Goal: Task Accomplishment & Management: Complete application form

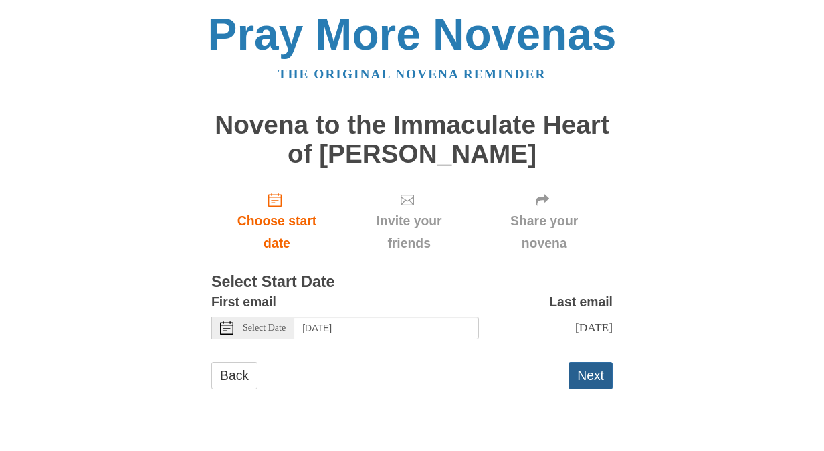
click at [593, 373] on button "Next" at bounding box center [591, 375] width 44 height 27
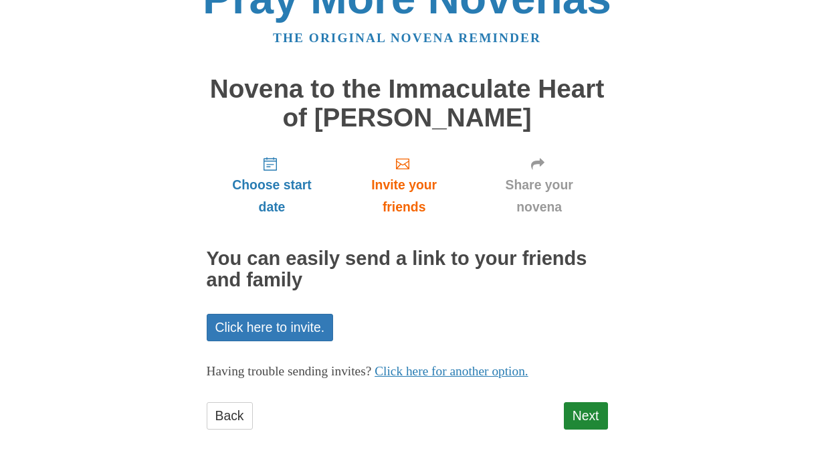
scroll to position [54, 0]
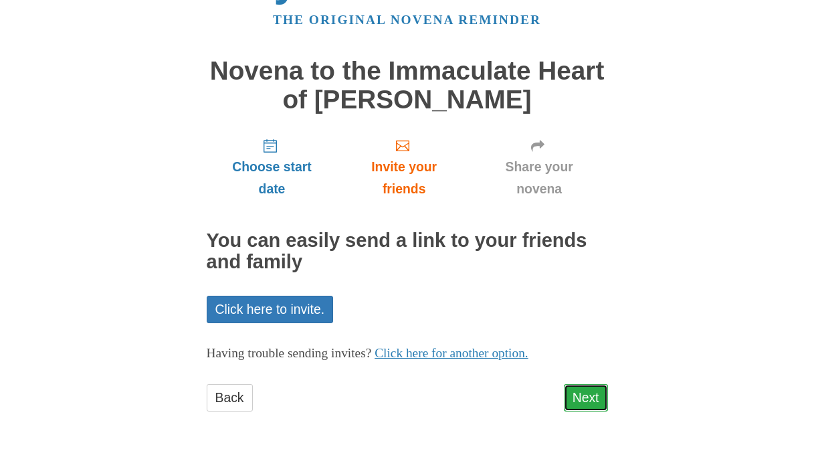
click at [592, 392] on link "Next" at bounding box center [586, 397] width 44 height 27
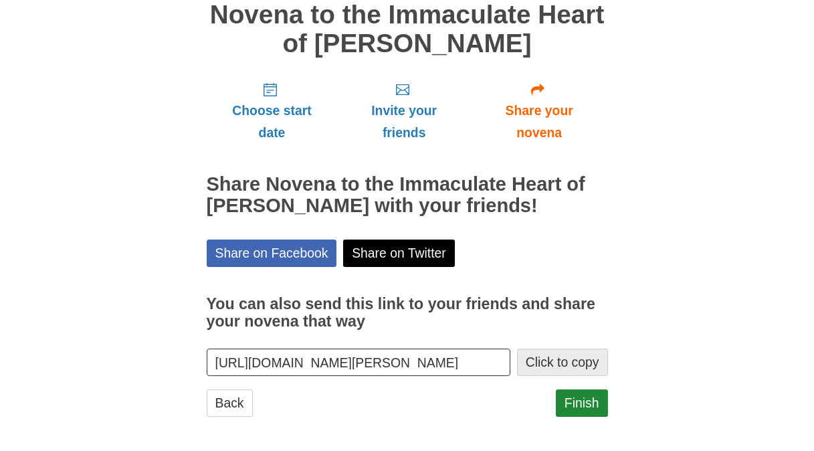
scroll to position [115, 0]
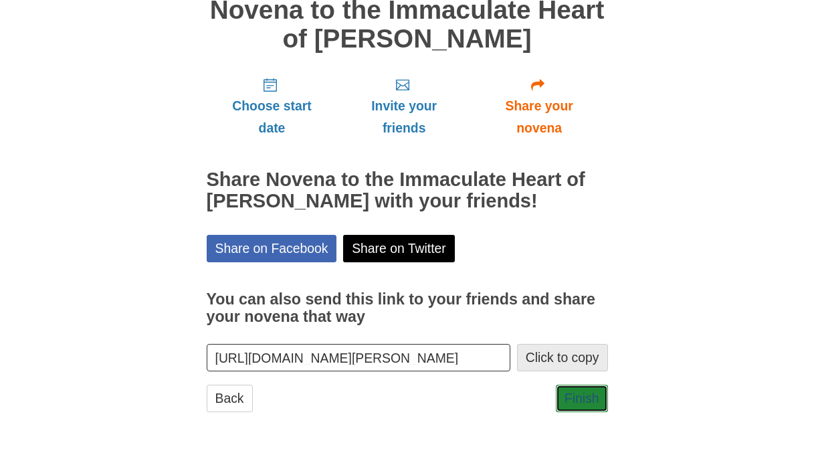
click at [590, 392] on link "Finish" at bounding box center [582, 398] width 52 height 27
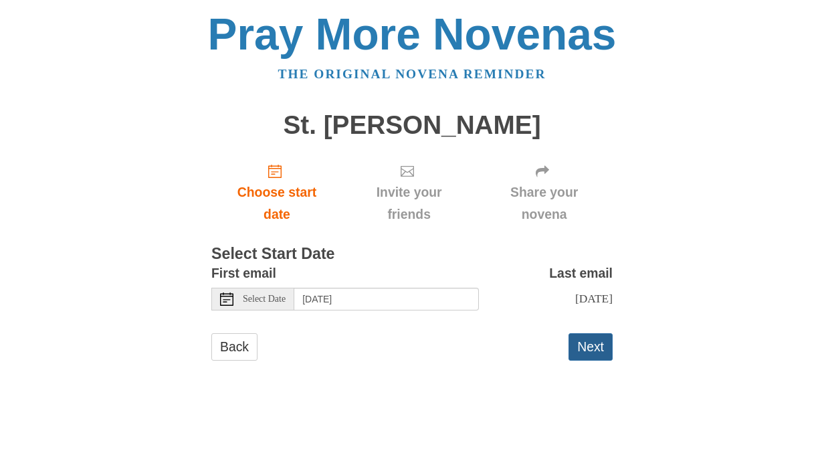
click at [592, 347] on button "Next" at bounding box center [591, 346] width 44 height 27
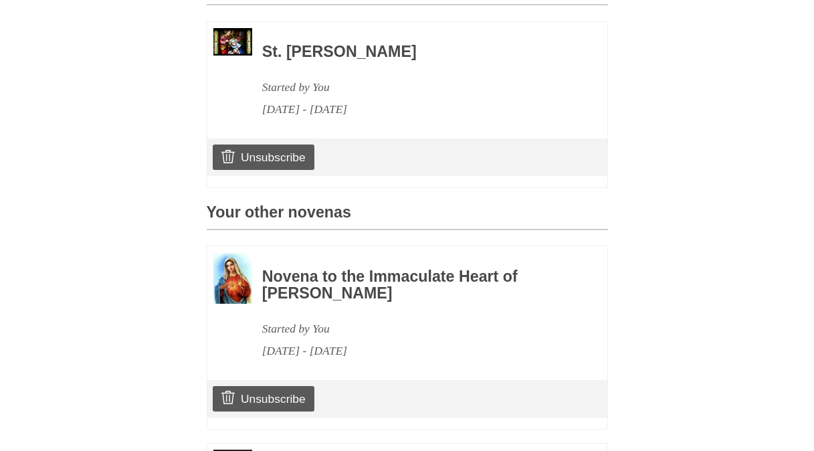
scroll to position [637, 0]
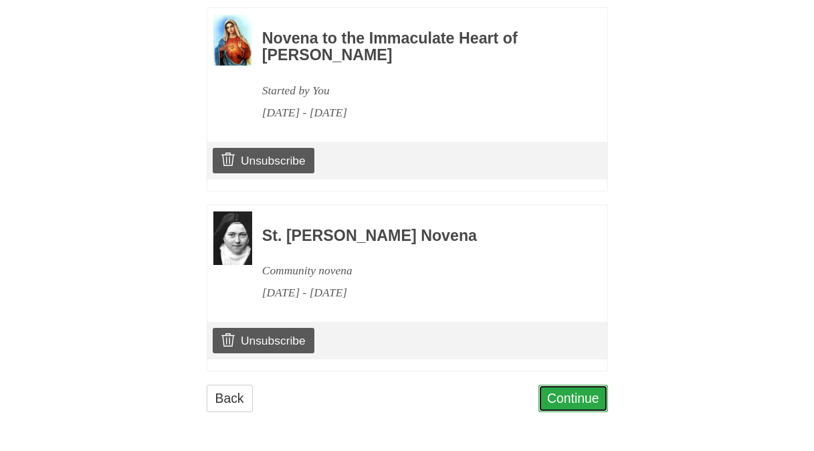
click at [596, 397] on link "Continue" at bounding box center [574, 398] width 70 height 27
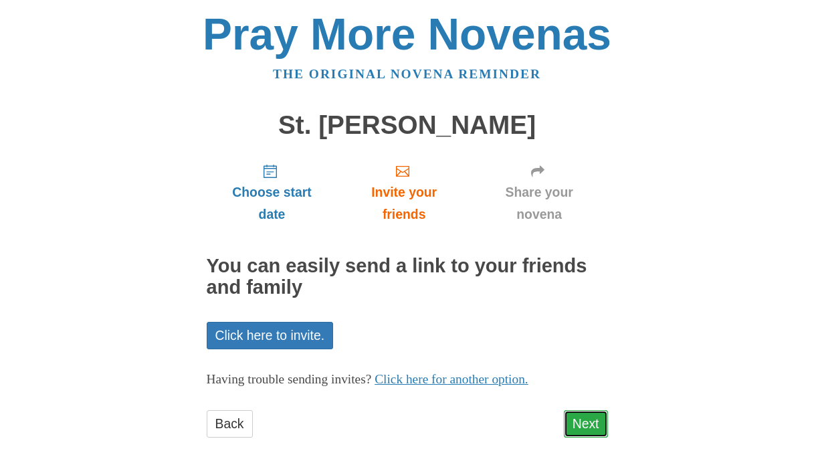
click at [592, 424] on link "Next" at bounding box center [586, 423] width 44 height 27
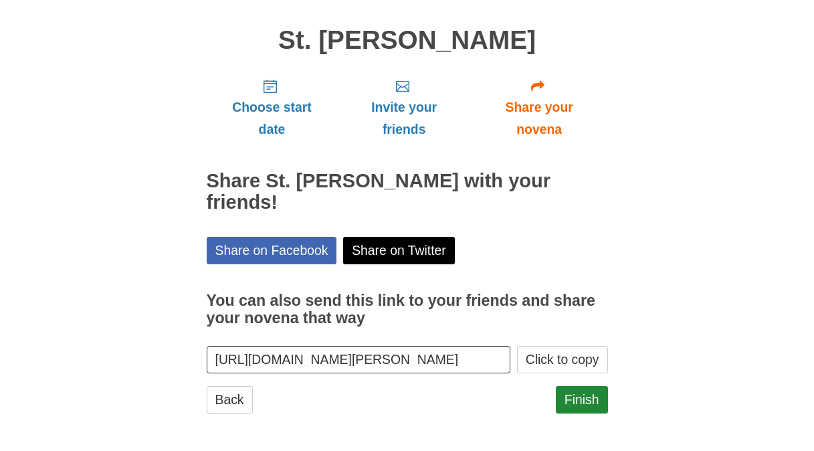
scroll to position [86, 0]
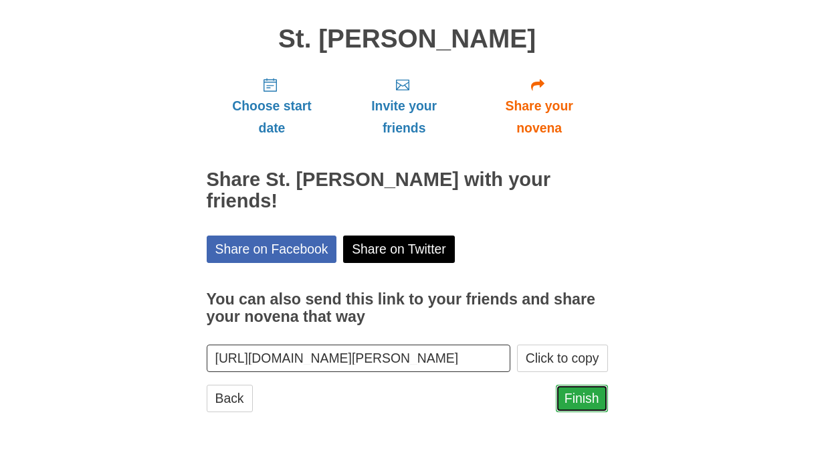
click at [568, 401] on link "Finish" at bounding box center [582, 398] width 52 height 27
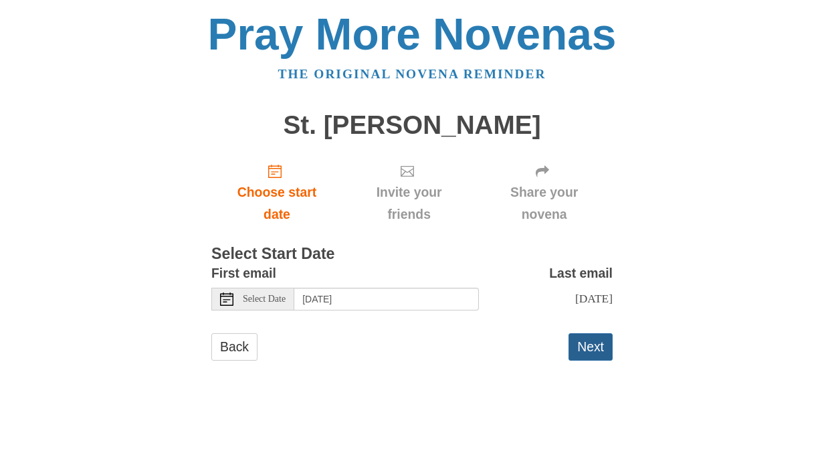
click at [585, 351] on button "Next" at bounding box center [591, 346] width 44 height 27
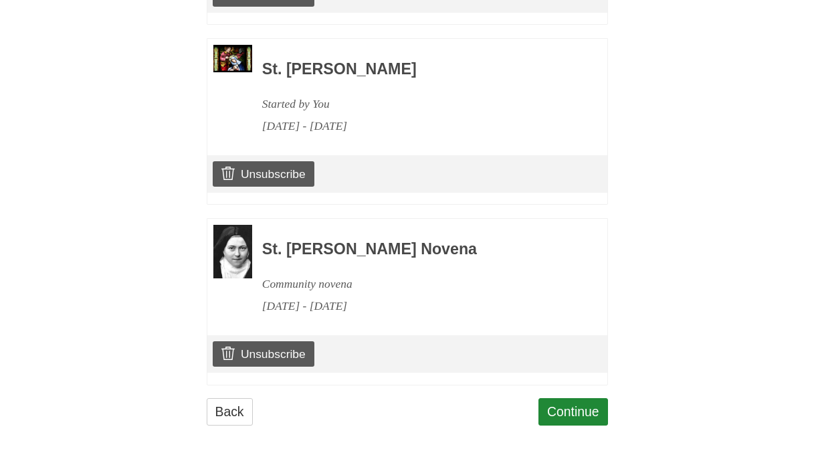
scroll to position [817, 0]
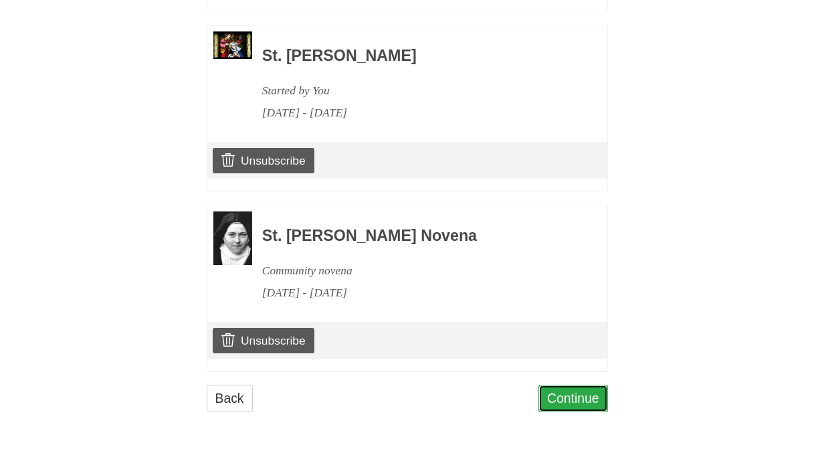
click at [572, 391] on link "Continue" at bounding box center [574, 398] width 70 height 27
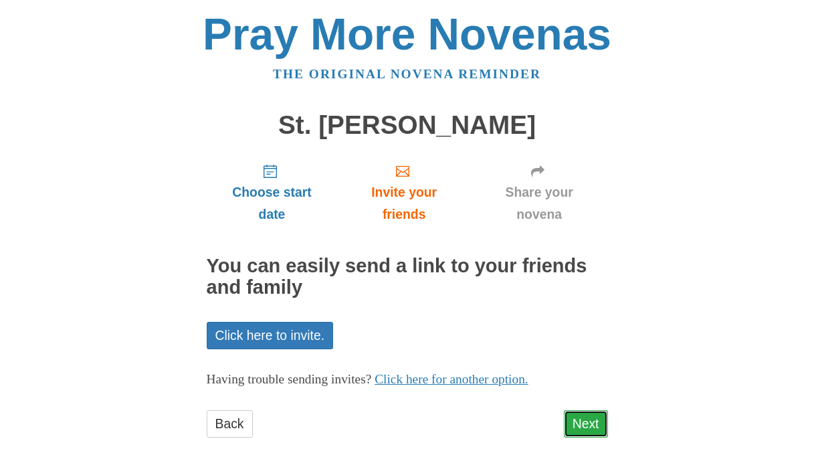
click at [583, 420] on link "Next" at bounding box center [586, 423] width 44 height 27
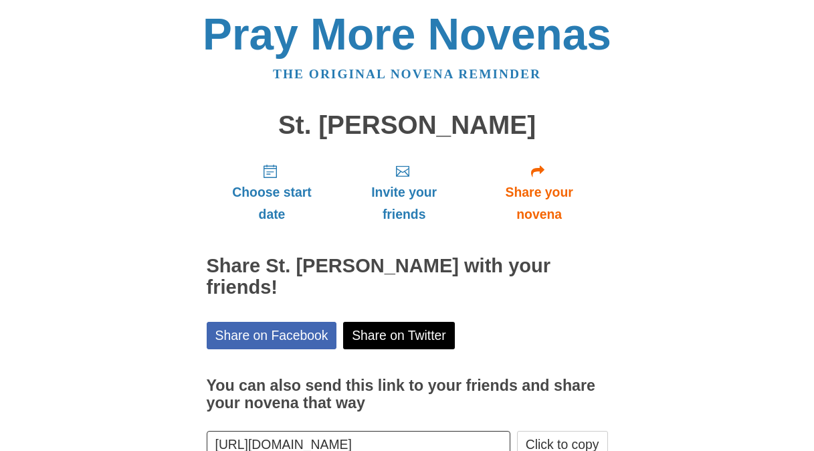
scroll to position [65, 0]
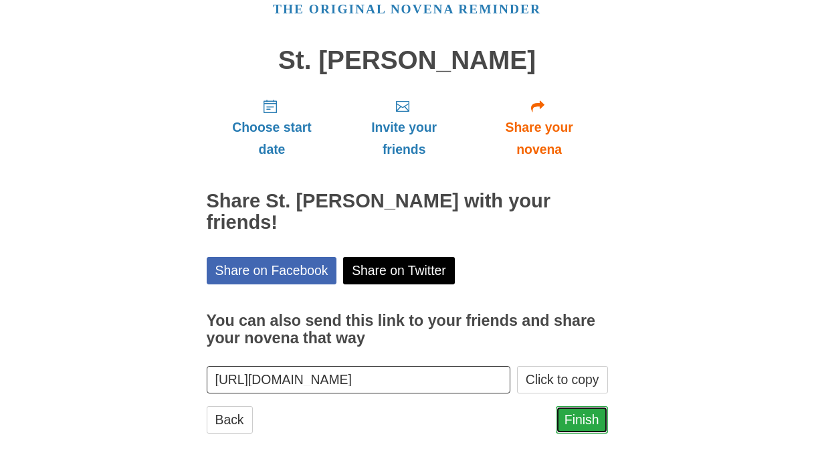
click at [588, 406] on link "Finish" at bounding box center [582, 419] width 52 height 27
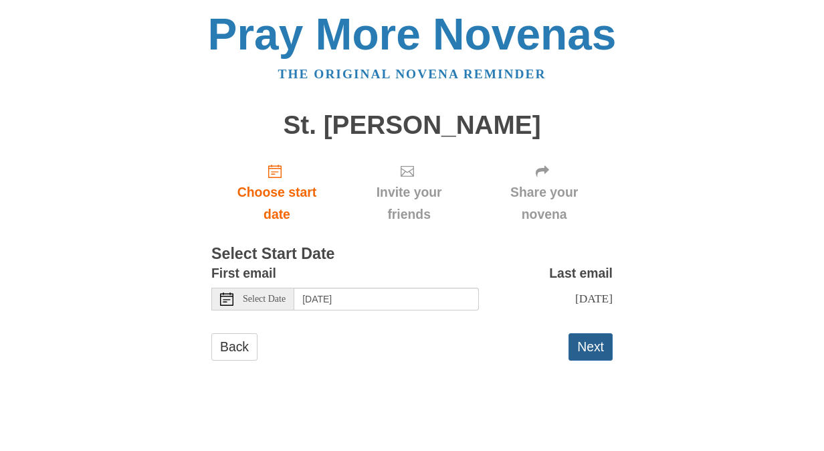
click at [583, 342] on button "Next" at bounding box center [591, 346] width 44 height 27
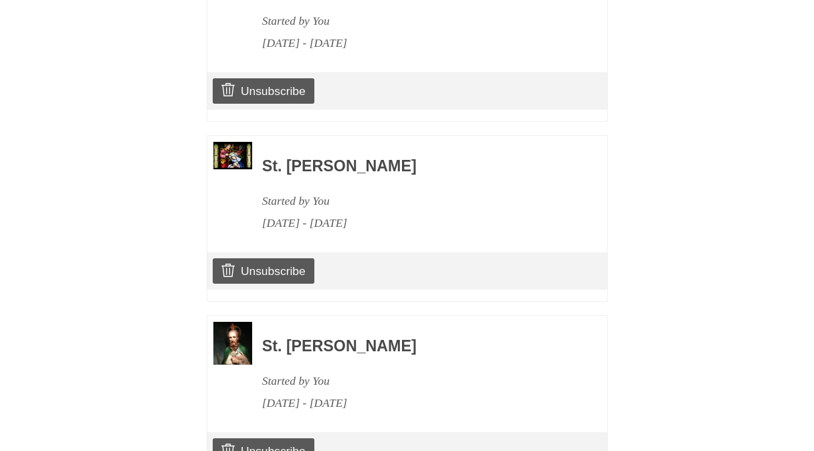
scroll to position [998, 0]
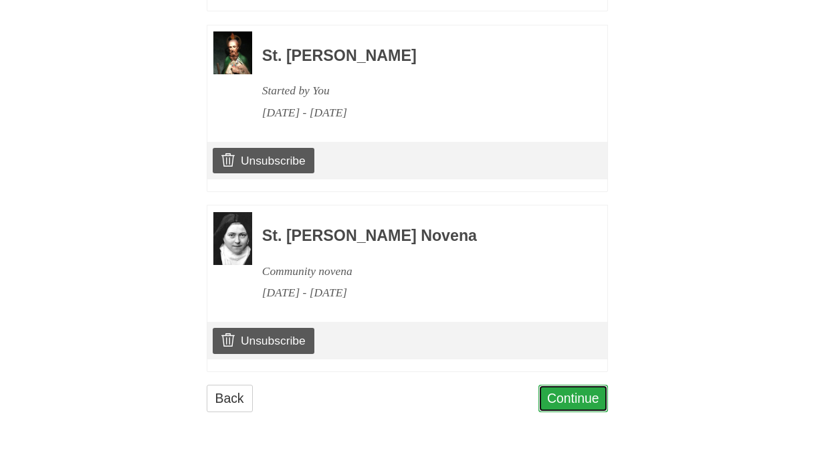
click at [576, 391] on link "Continue" at bounding box center [574, 398] width 70 height 27
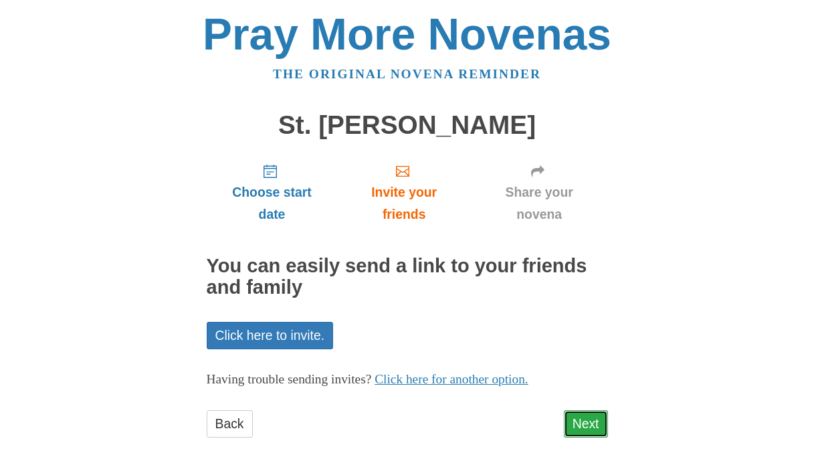
click at [598, 416] on link "Next" at bounding box center [586, 423] width 44 height 27
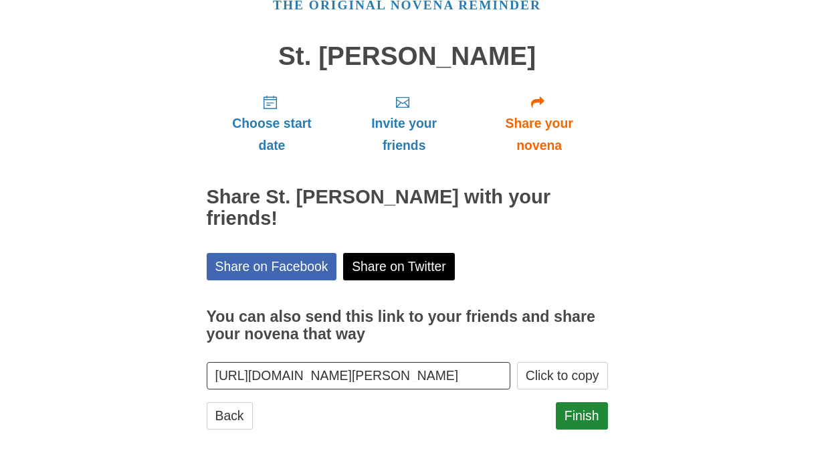
scroll to position [86, 0]
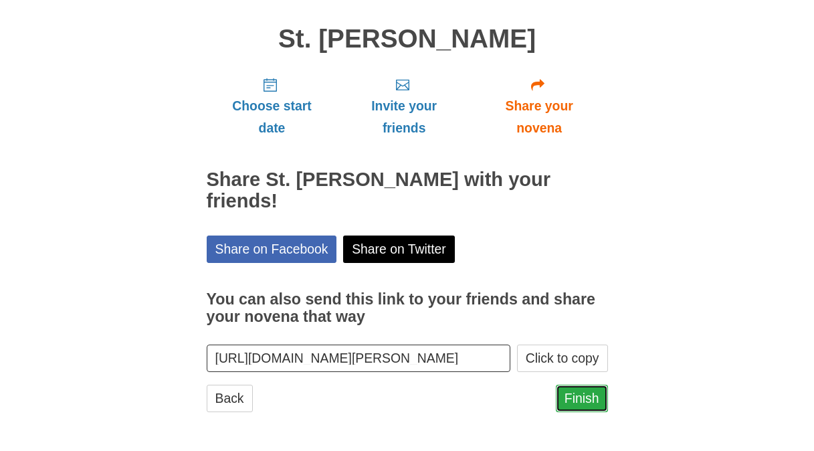
click at [599, 396] on link "Finish" at bounding box center [582, 398] width 52 height 27
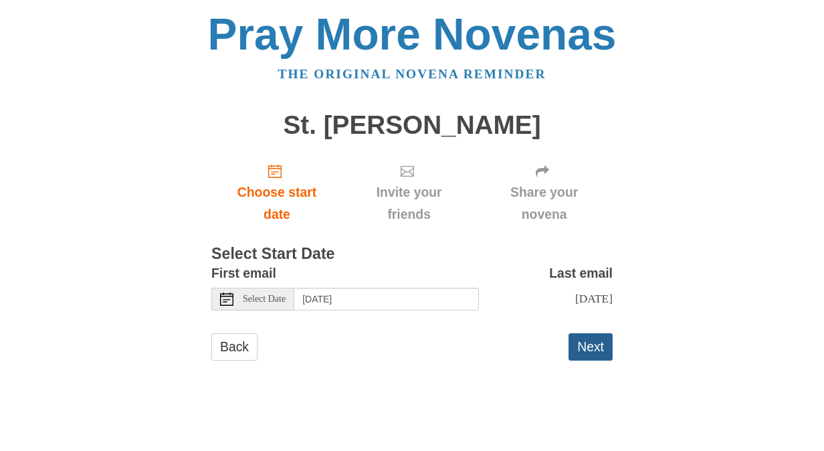
click at [585, 347] on button "Next" at bounding box center [591, 346] width 44 height 27
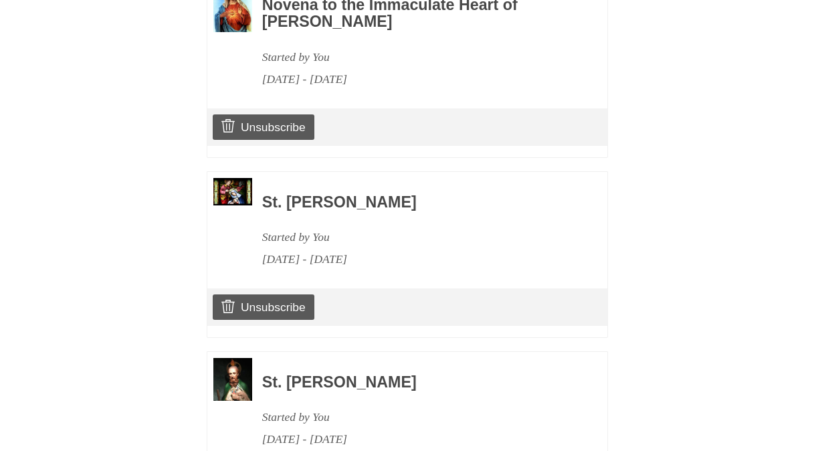
scroll to position [535, 0]
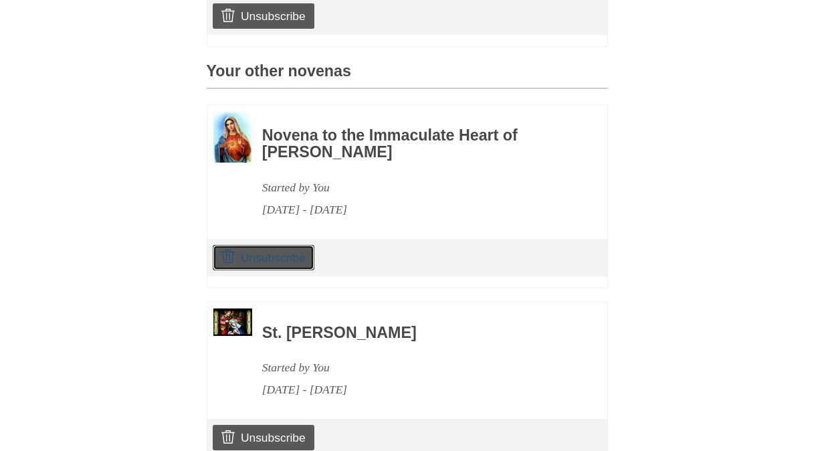
click at [273, 258] on link "Unsubscribe" at bounding box center [263, 257] width 101 height 25
click at [475, 72] on div "Choose start date Review novenas Invite your friends Share your novena You have…" at bounding box center [407, 339] width 401 height 1445
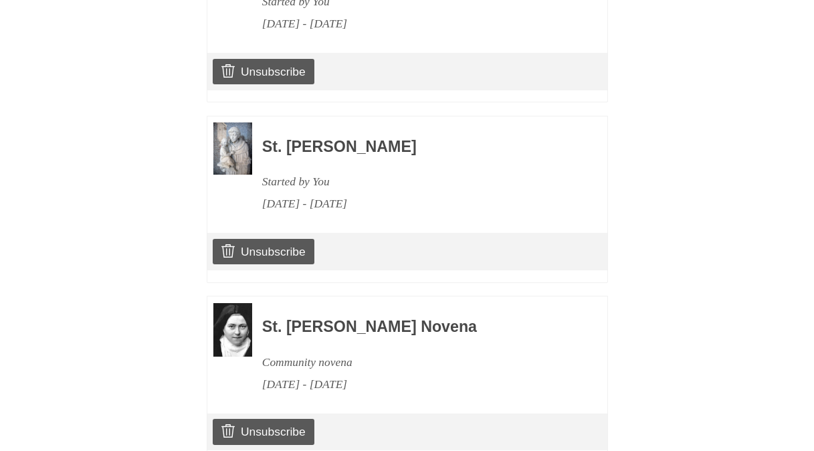
scroll to position [1061, 0]
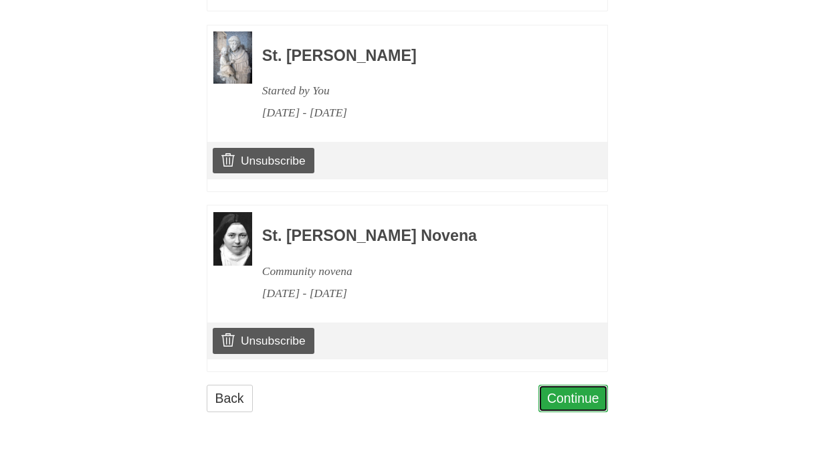
click at [586, 401] on link "Continue" at bounding box center [574, 398] width 70 height 27
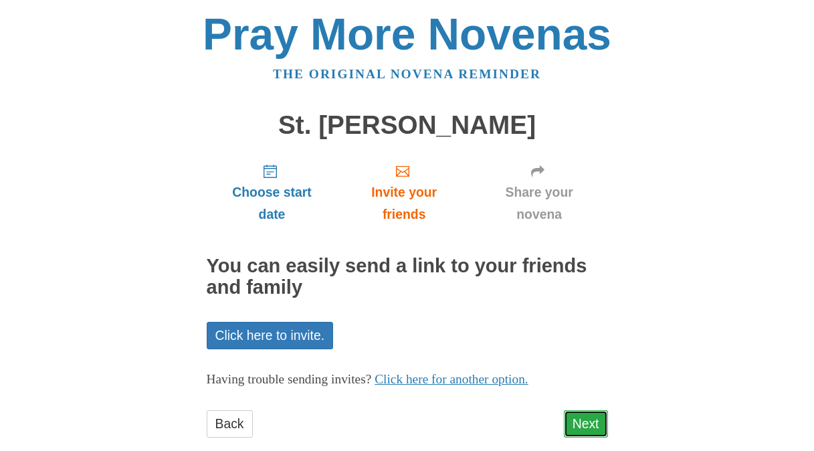
click at [577, 423] on link "Next" at bounding box center [586, 423] width 44 height 27
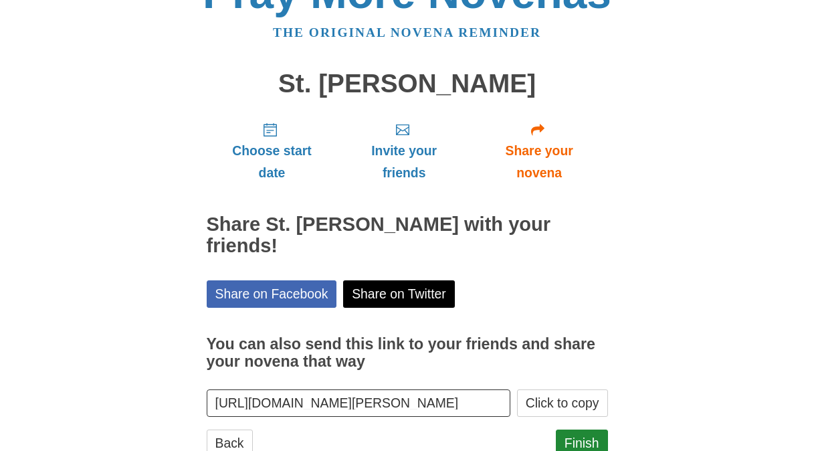
scroll to position [86, 0]
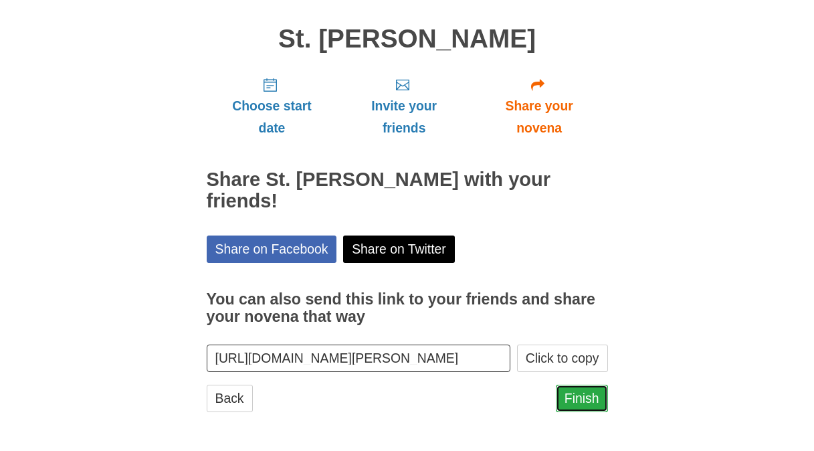
click at [590, 407] on link "Finish" at bounding box center [582, 398] width 52 height 27
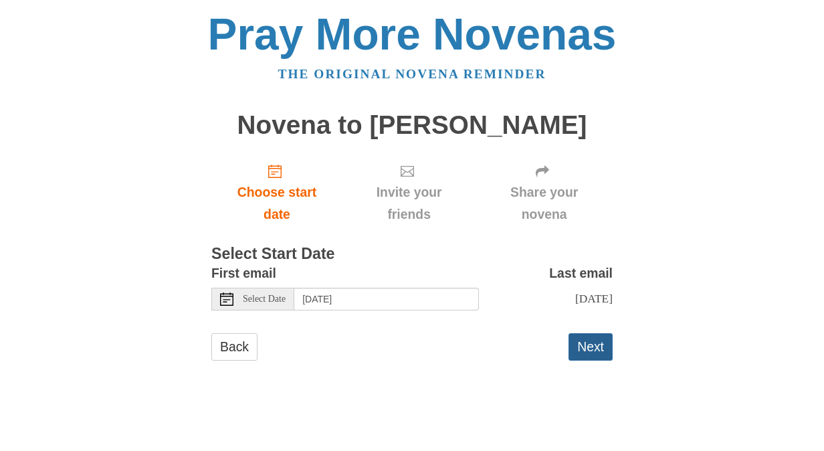
click at [593, 349] on button "Next" at bounding box center [591, 346] width 44 height 27
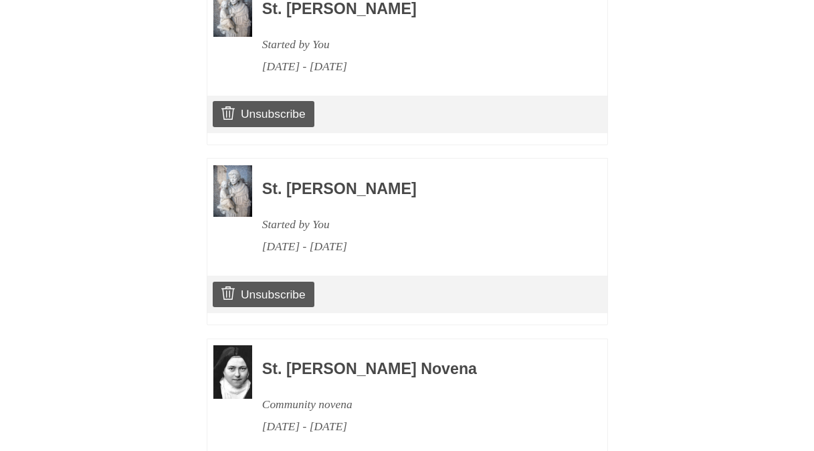
scroll to position [1178, 0]
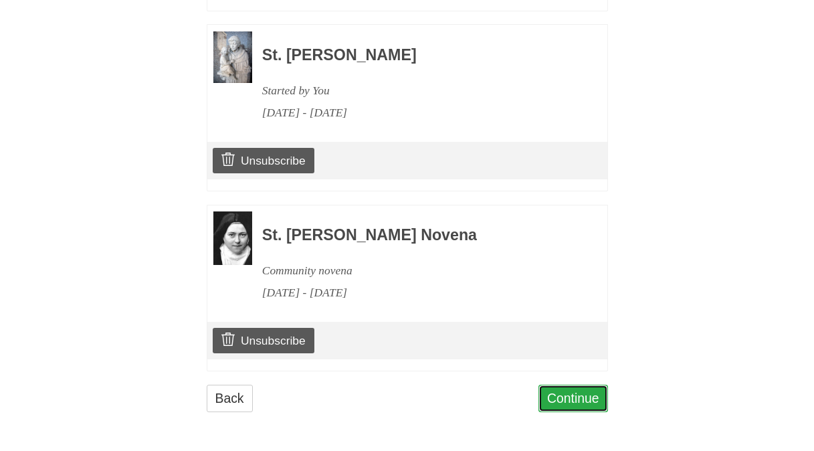
click at [596, 395] on link "Continue" at bounding box center [574, 398] width 70 height 27
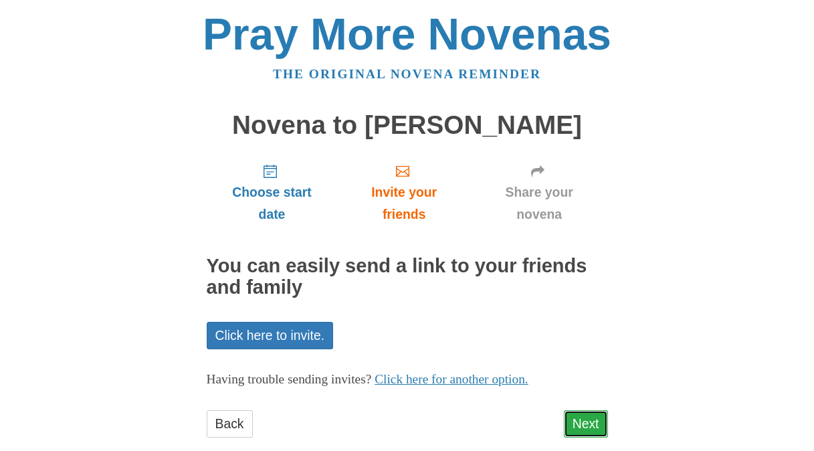
click at [592, 418] on link "Next" at bounding box center [586, 423] width 44 height 27
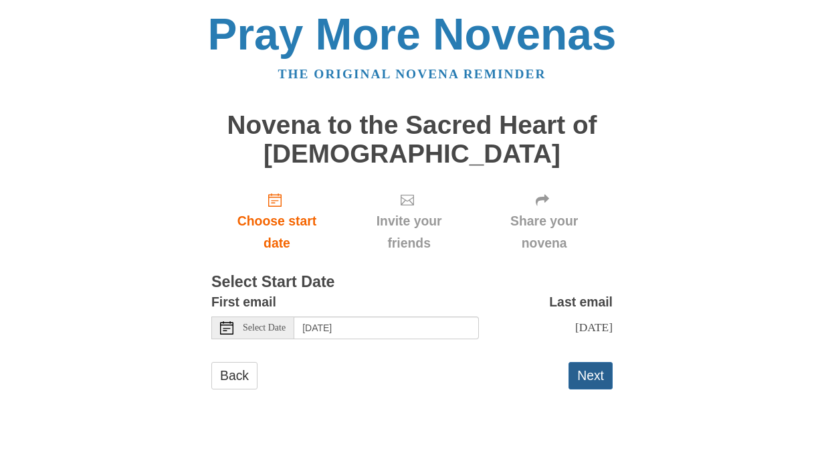
click at [592, 373] on button "Next" at bounding box center [591, 375] width 44 height 27
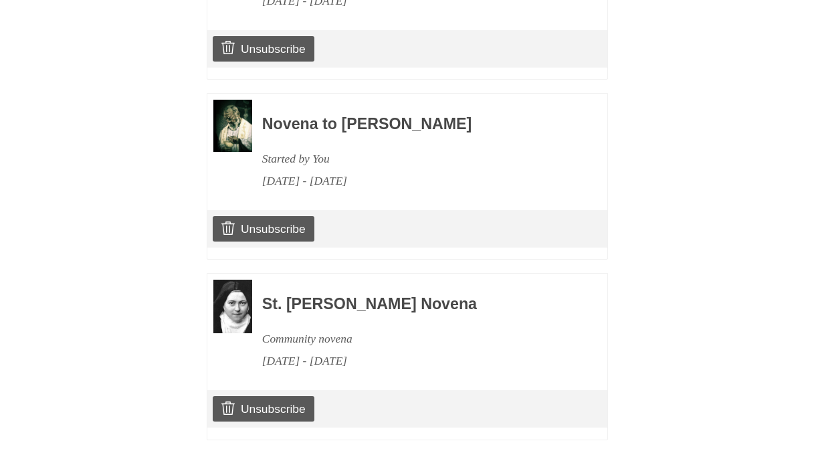
scroll to position [1386, 0]
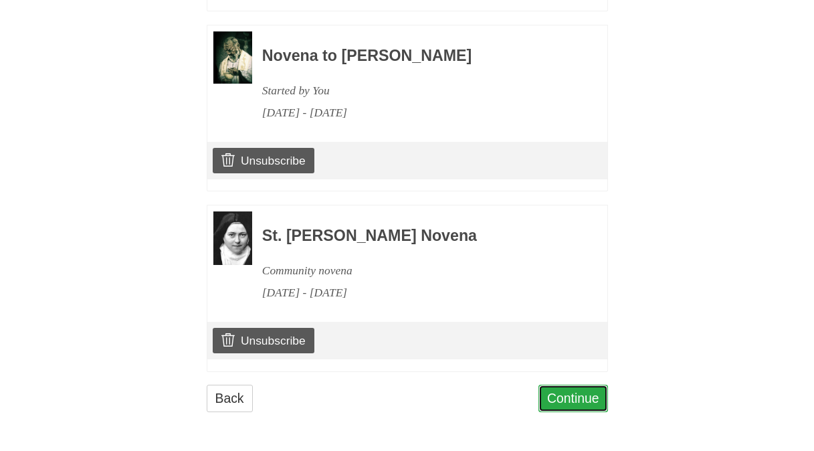
click at [578, 399] on link "Continue" at bounding box center [574, 398] width 70 height 27
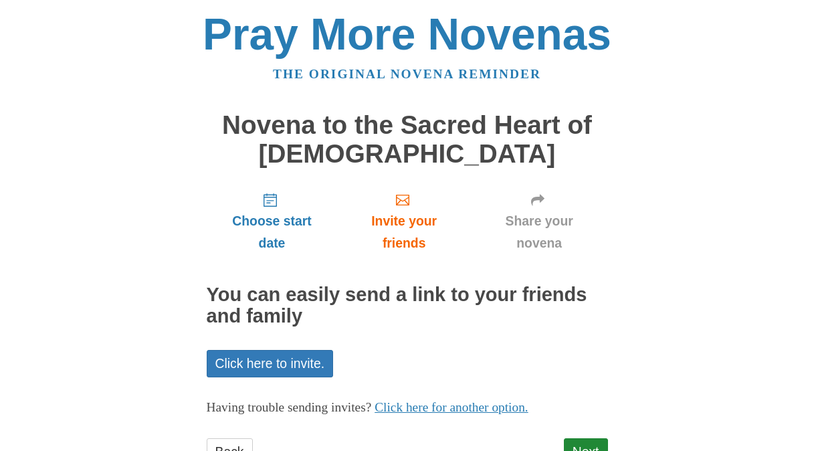
scroll to position [54, 0]
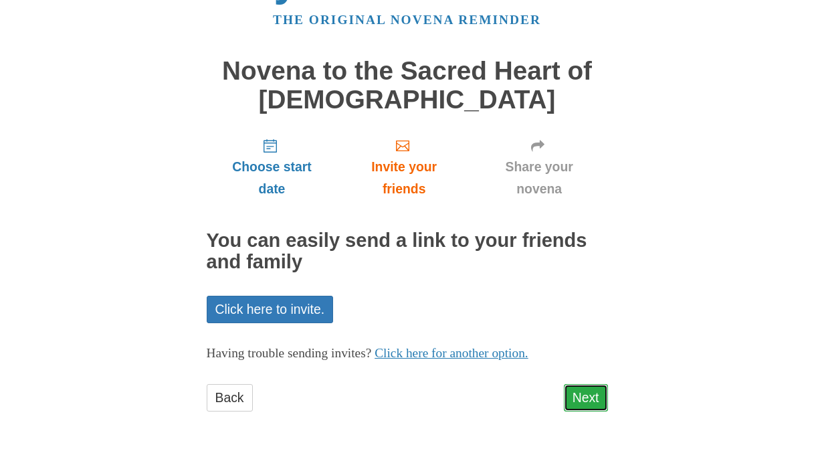
click at [595, 394] on link "Next" at bounding box center [586, 397] width 44 height 27
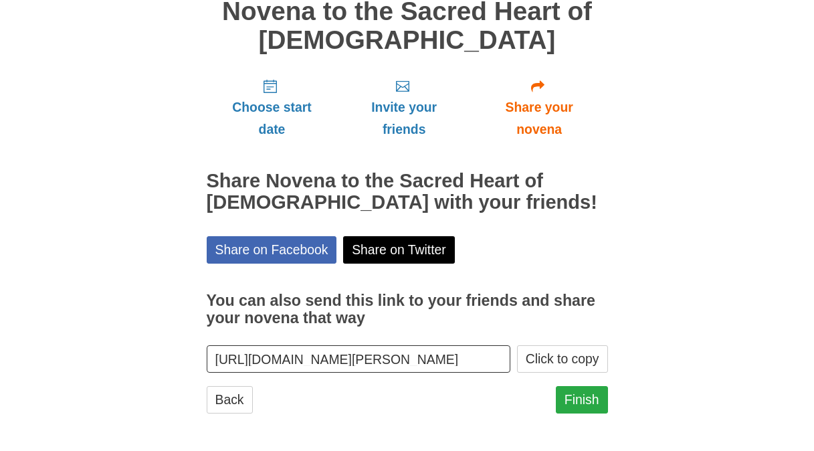
scroll to position [115, 0]
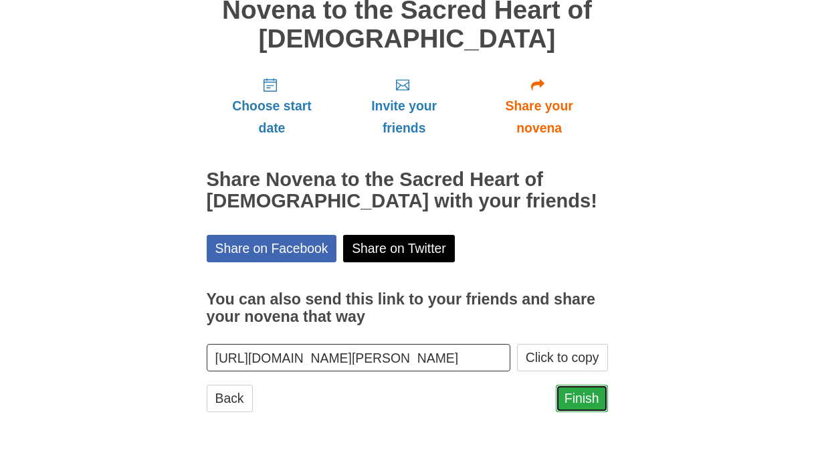
click at [592, 395] on link "Finish" at bounding box center [582, 398] width 52 height 27
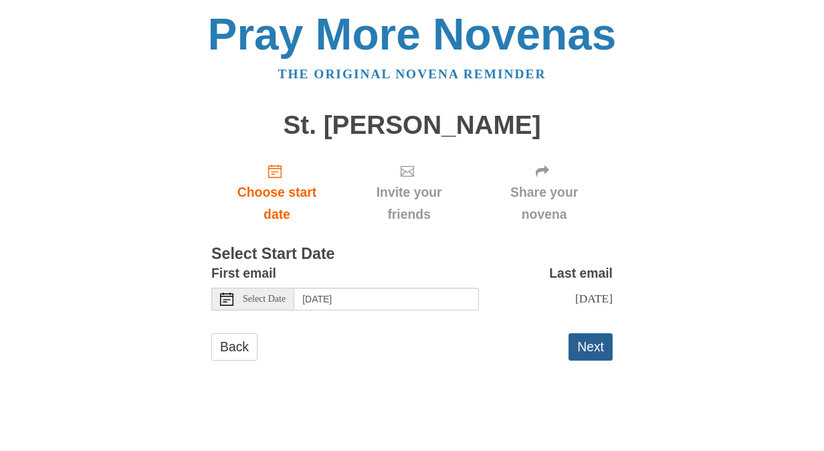
click at [583, 343] on button "Next" at bounding box center [591, 346] width 44 height 27
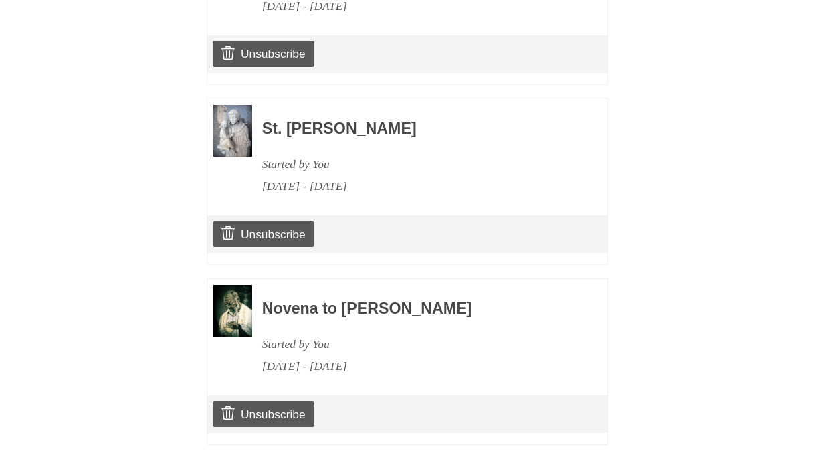
scroll to position [1538, 0]
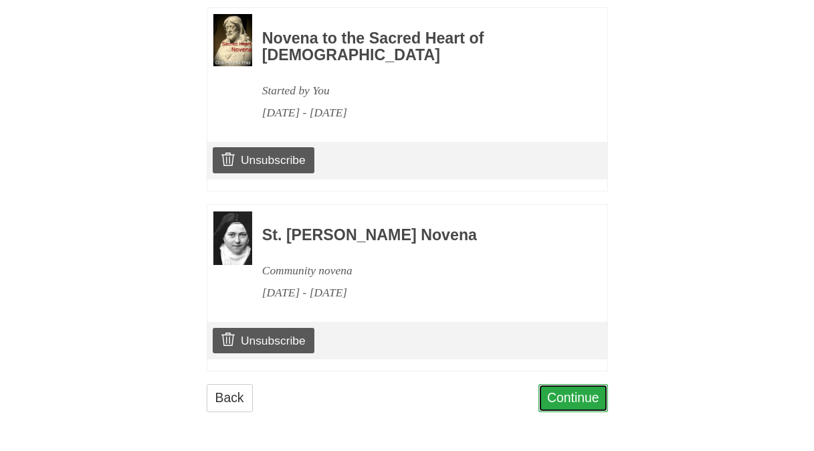
click at [564, 400] on link "Continue" at bounding box center [574, 397] width 70 height 27
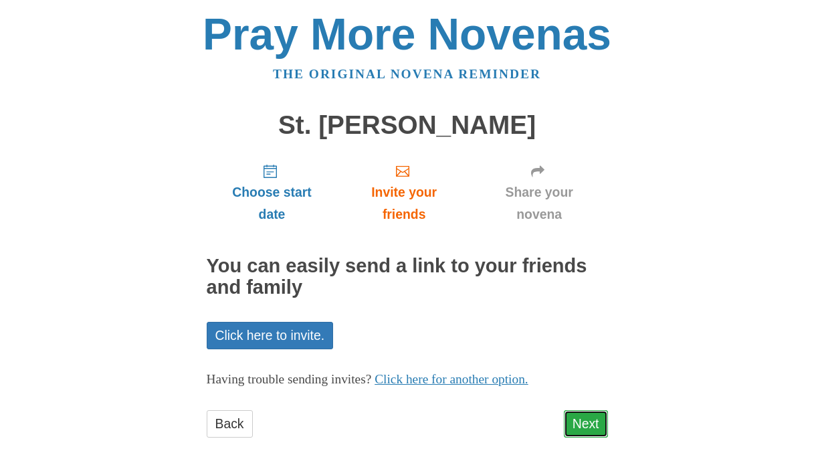
click at [577, 420] on link "Next" at bounding box center [586, 423] width 44 height 27
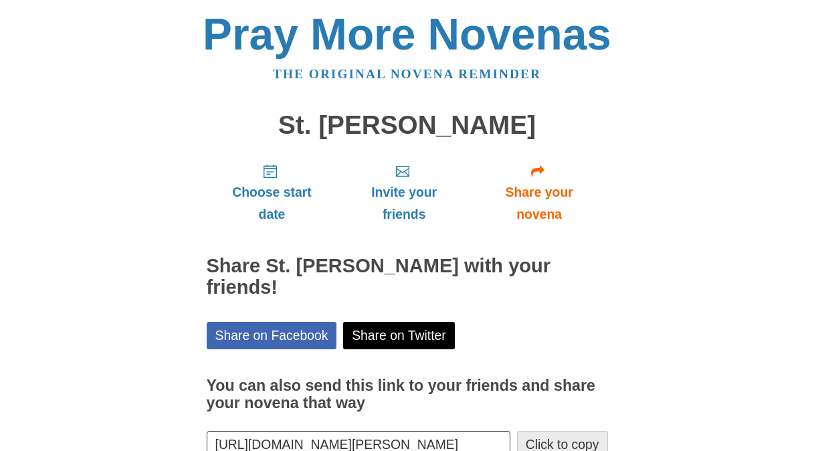
scroll to position [65, 0]
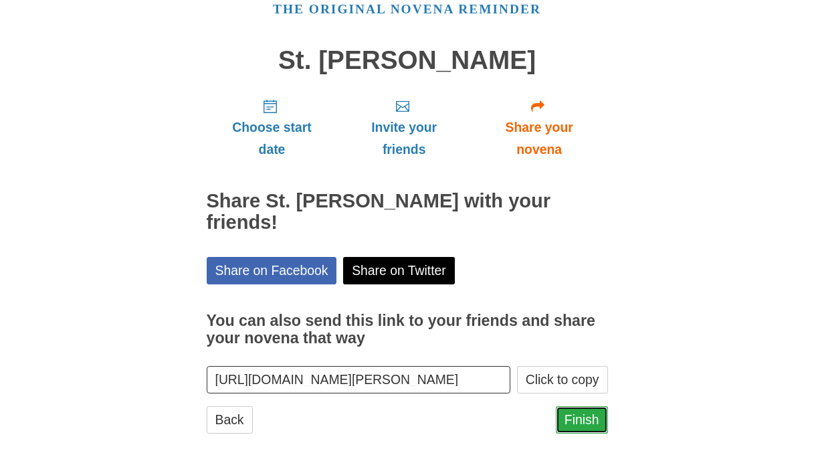
click at [588, 406] on link "Finish" at bounding box center [582, 419] width 52 height 27
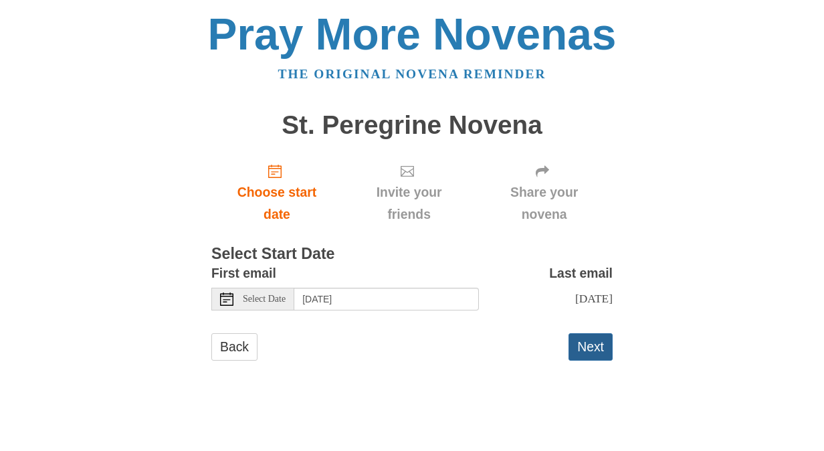
click at [601, 345] on button "Next" at bounding box center [591, 346] width 44 height 27
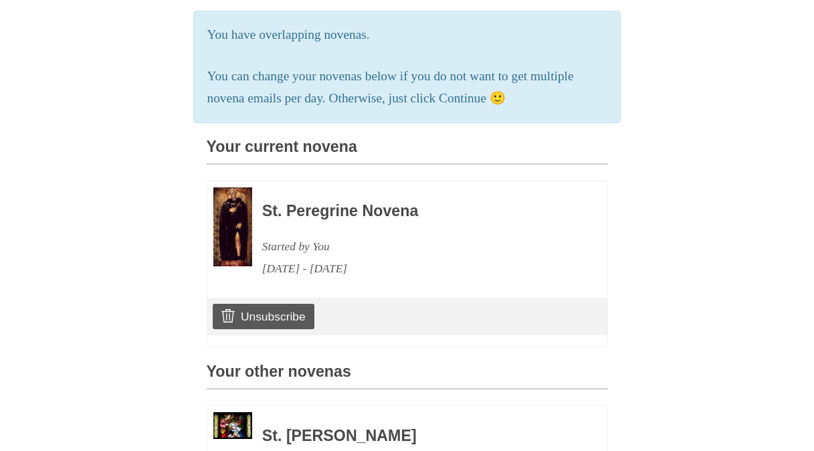
scroll to position [1718, 0]
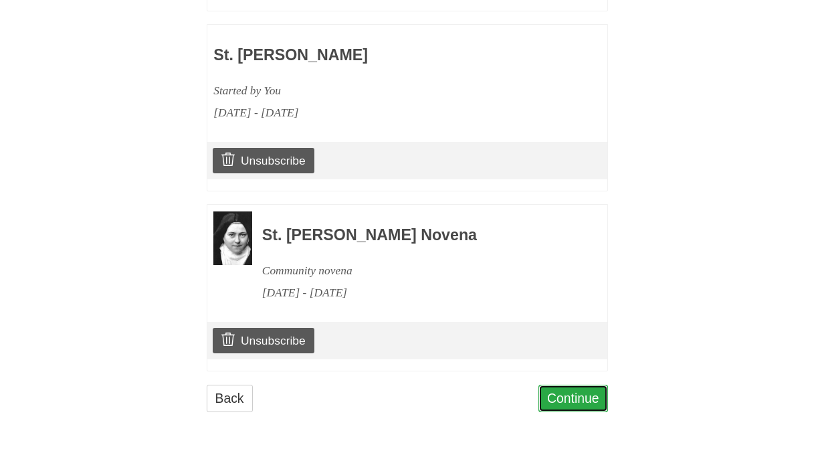
click at [574, 393] on link "Continue" at bounding box center [574, 398] width 70 height 27
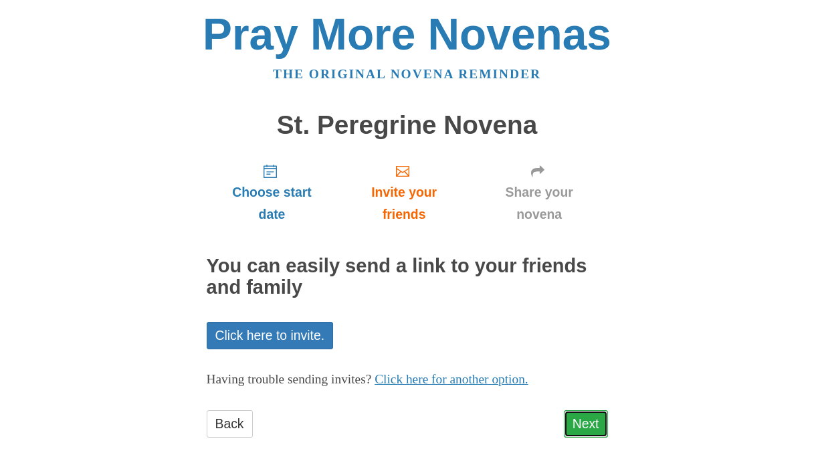
click at [582, 424] on link "Next" at bounding box center [586, 423] width 44 height 27
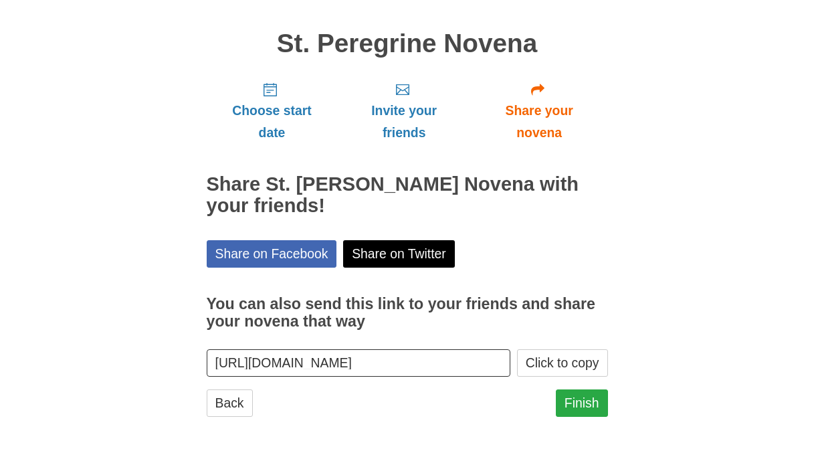
scroll to position [86, 0]
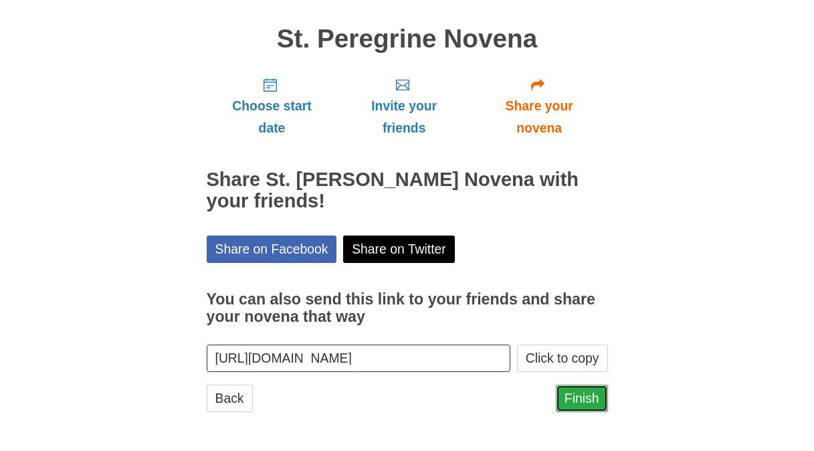
click at [584, 401] on link "Finish" at bounding box center [582, 398] width 52 height 27
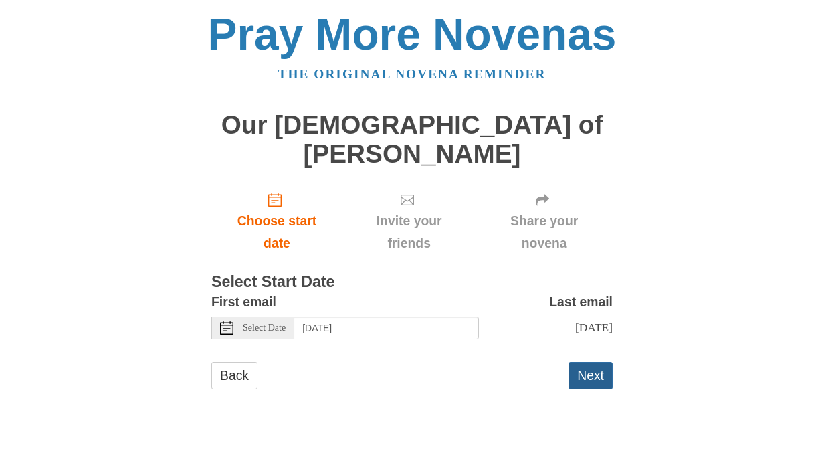
click at [592, 362] on button "Next" at bounding box center [591, 375] width 44 height 27
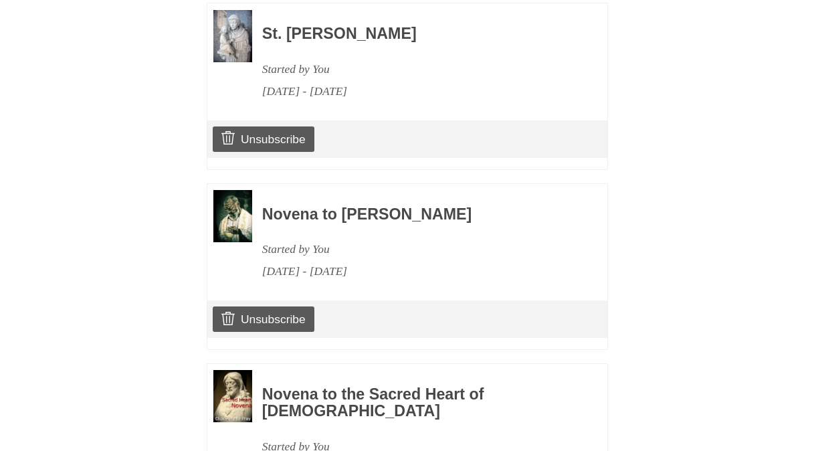
scroll to position [1898, 0]
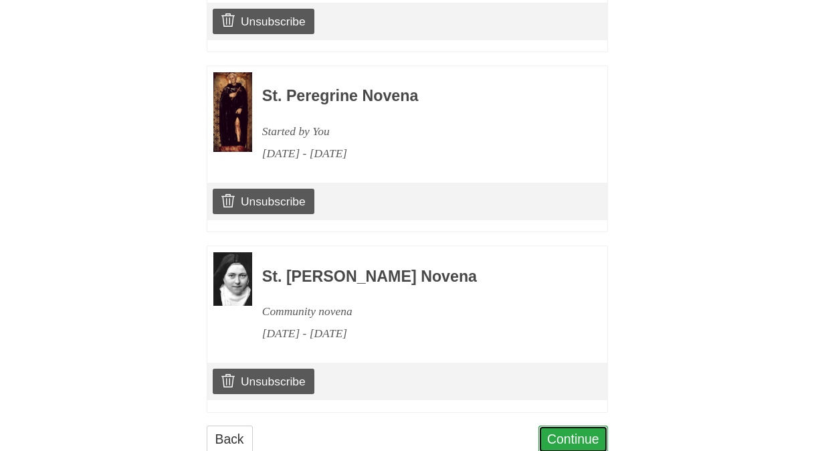
click at [585, 426] on link "Continue" at bounding box center [574, 439] width 70 height 27
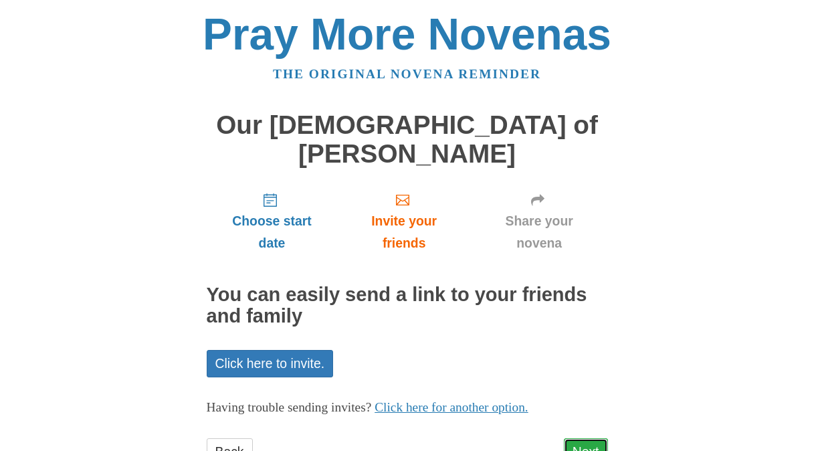
click at [583, 438] on link "Next" at bounding box center [586, 451] width 44 height 27
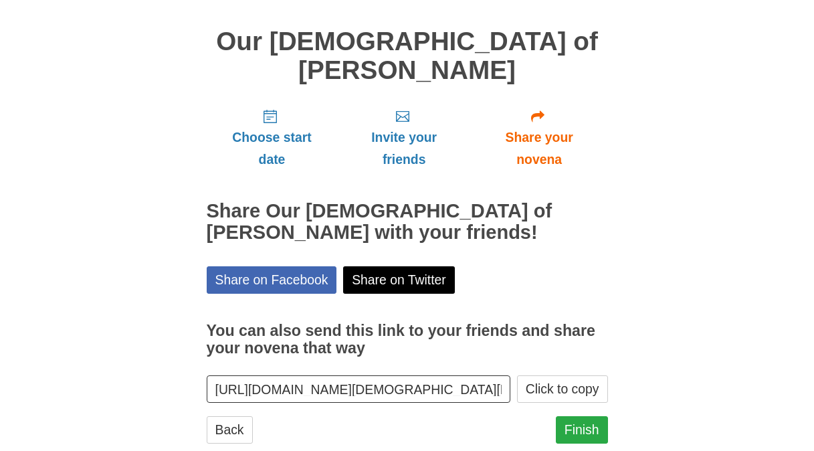
scroll to position [86, 0]
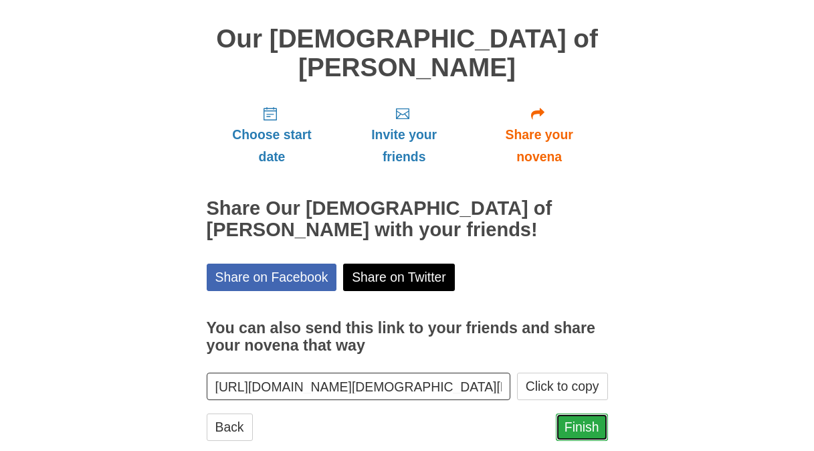
click at [585, 414] on link "Finish" at bounding box center [582, 427] width 52 height 27
